Goal: Transaction & Acquisition: Download file/media

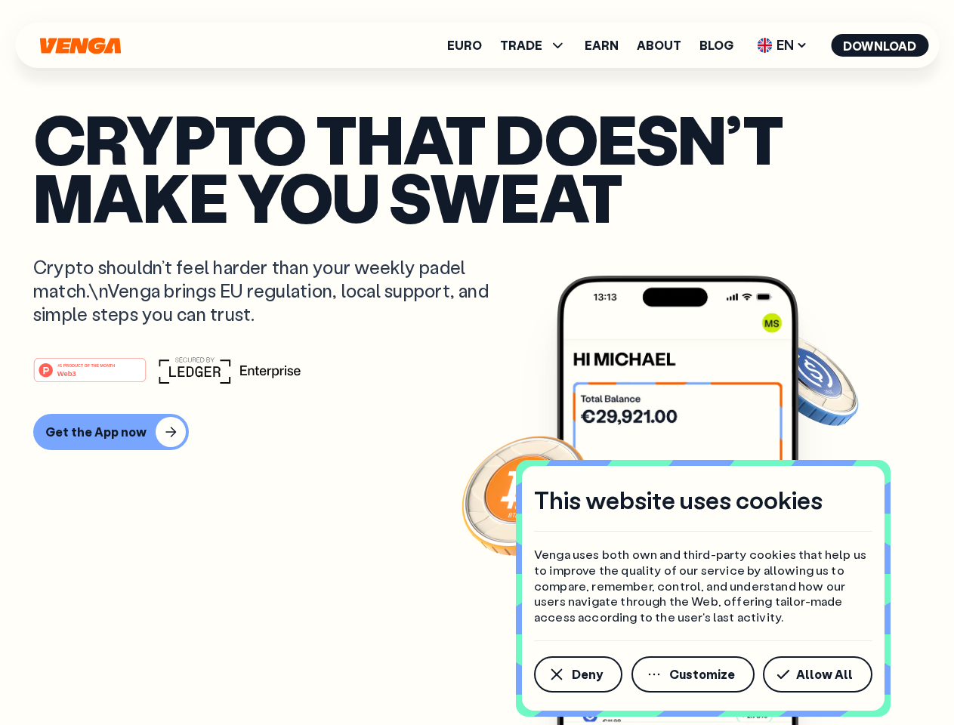
click at [477, 363] on div "#1 PRODUCT OF THE MONTH Web3" at bounding box center [476, 369] width 887 height 27
click at [577, 674] on span "Deny" at bounding box center [587, 674] width 31 height 12
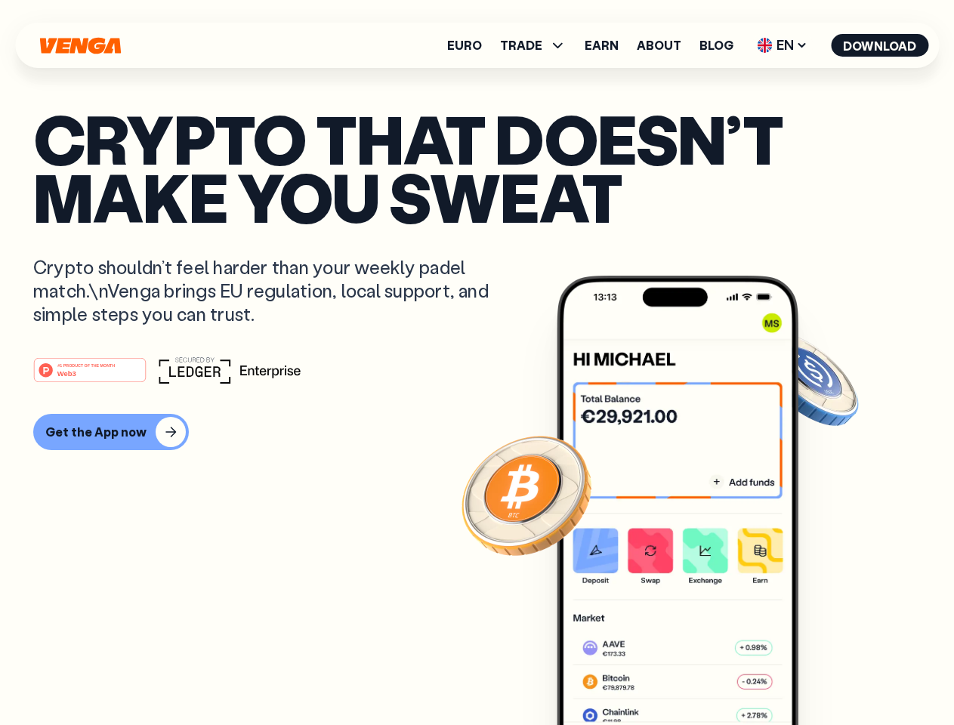
click at [694, 674] on img at bounding box center [678, 529] width 242 height 506
click at [820, 674] on article "Crypto that doesn’t make you sweat Crypto shouldn’t feel harder than your weekl…" at bounding box center [476, 393] width 887 height 566
click at [538, 45] on span "TRADE" at bounding box center [521, 45] width 42 height 12
click at [782, 45] on span "EN" at bounding box center [781, 45] width 61 height 24
click at [880, 45] on button "Download" at bounding box center [879, 45] width 97 height 23
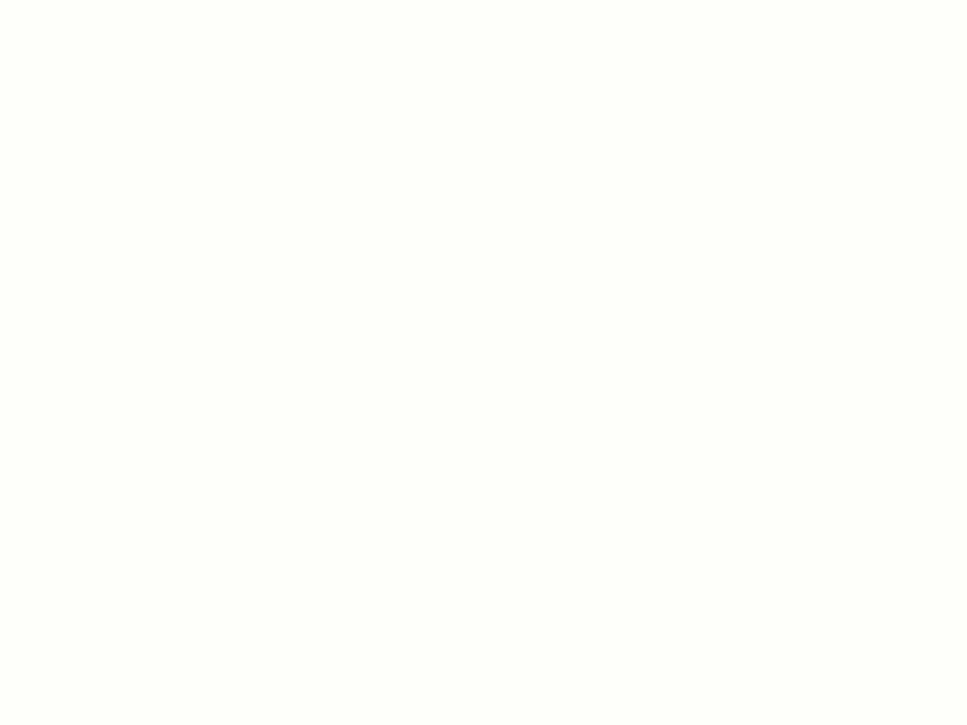
click at [477, 0] on html "This website uses cookies Venga uses both own and third-party cookies that help…" at bounding box center [483, 0] width 967 height 0
click at [109, 0] on html "This website uses cookies Venga uses both own and third-party cookies that help…" at bounding box center [483, 0] width 967 height 0
click at [92, 0] on html "This website uses cookies Venga uses both own and third-party cookies that help…" at bounding box center [483, 0] width 967 height 0
